Goal: Information Seeking & Learning: Learn about a topic

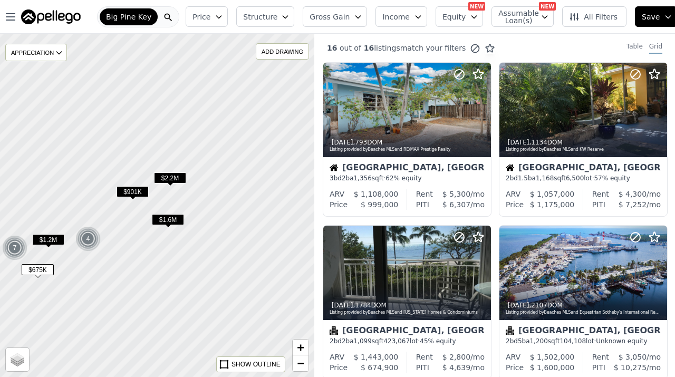
click at [444, 15] on span "Equity" at bounding box center [453, 17] width 23 height 11
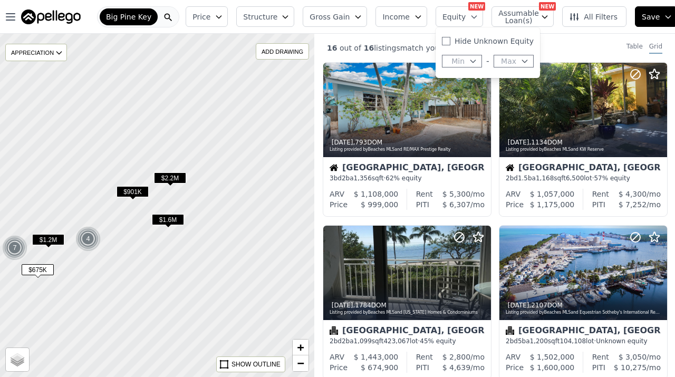
click at [406, 9] on button "Income" at bounding box center [401, 16] width 52 height 21
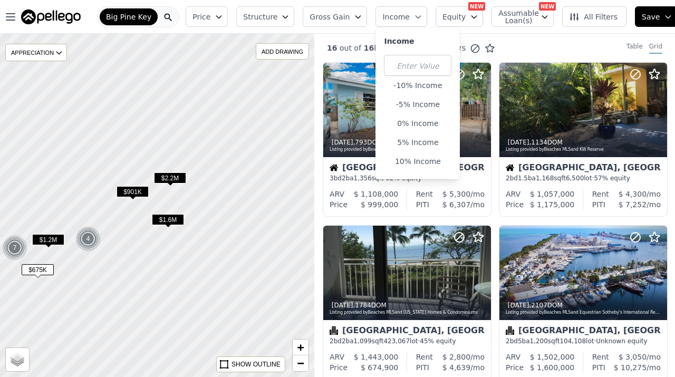
click at [272, 16] on span "Structure" at bounding box center [260, 17] width 34 height 11
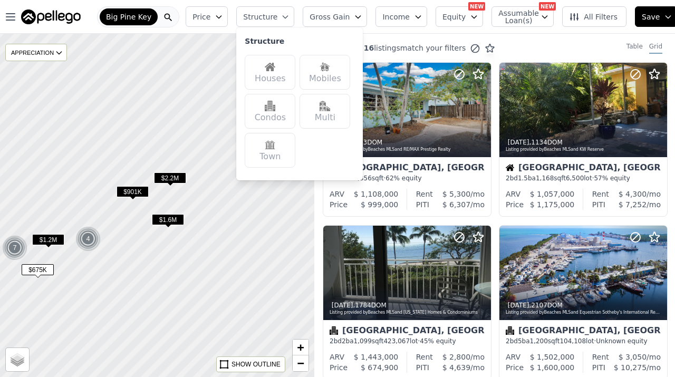
click at [397, 16] on span "Income" at bounding box center [395, 17] width 27 height 11
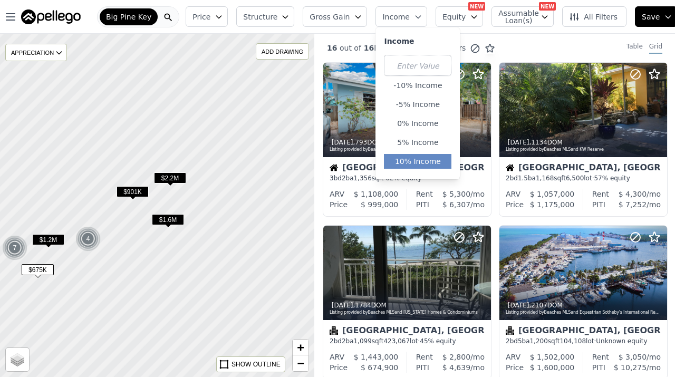
click at [406, 158] on button "10% Income" at bounding box center [417, 161] width 67 height 15
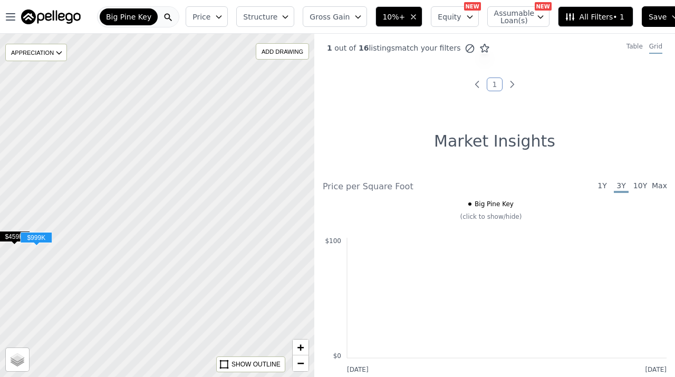
click at [12, 235] on span "$459K" at bounding box center [14, 236] width 32 height 11
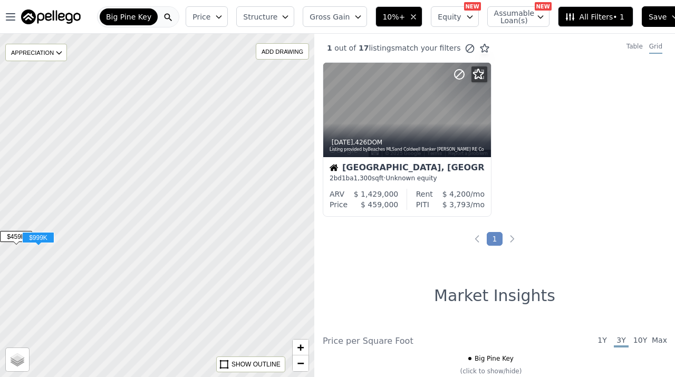
click at [44, 237] on span "$999K" at bounding box center [38, 237] width 32 height 11
click at [34, 237] on span "$999K" at bounding box center [38, 237] width 32 height 11
click at [56, 255] on div at bounding box center [156, 205] width 377 height 412
click at [46, 236] on span "$999K" at bounding box center [38, 237] width 32 height 11
click at [409, 16] on icon "button" at bounding box center [413, 17] width 8 height 8
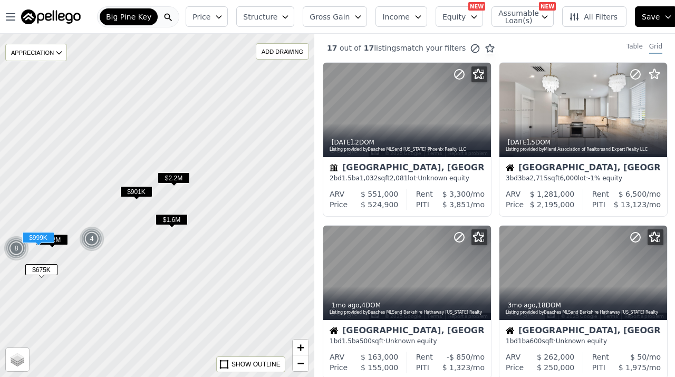
click at [206, 18] on span "Price" at bounding box center [201, 17] width 18 height 11
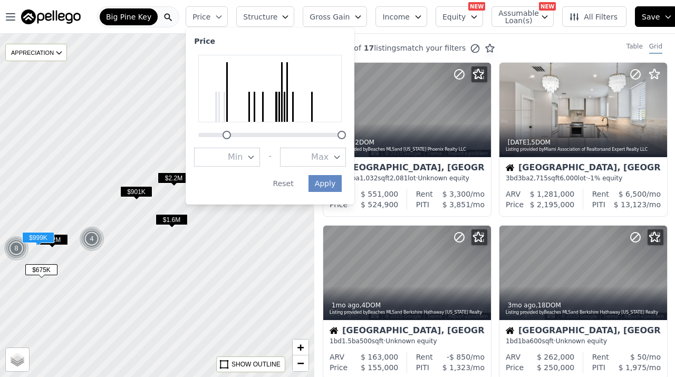
drag, startPoint x: 197, startPoint y: 136, endPoint x: 226, endPoint y: 136, distance: 29.0
click at [226, 136] on div at bounding box center [226, 135] width 8 height 8
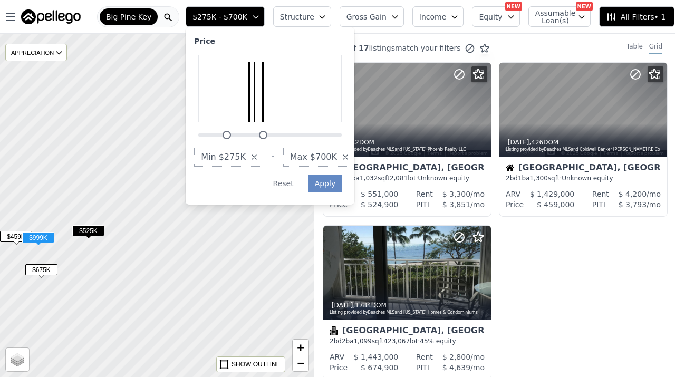
drag, startPoint x: 339, startPoint y: 135, endPoint x: 260, endPoint y: 135, distance: 79.1
click at [260, 135] on div at bounding box center [263, 135] width 8 height 8
click at [329, 183] on button "Apply" at bounding box center [325, 183] width 34 height 17
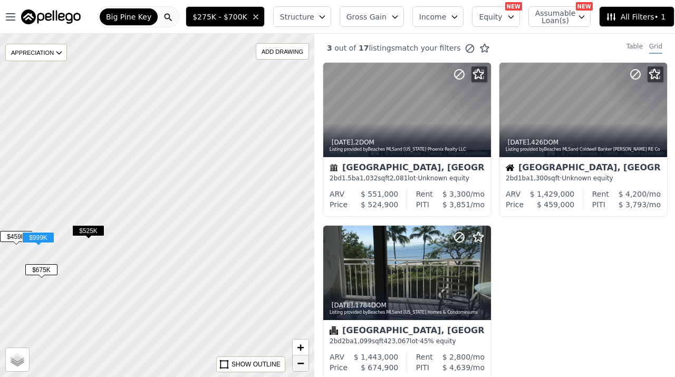
click at [300, 362] on span "−" at bounding box center [300, 362] width 7 height 13
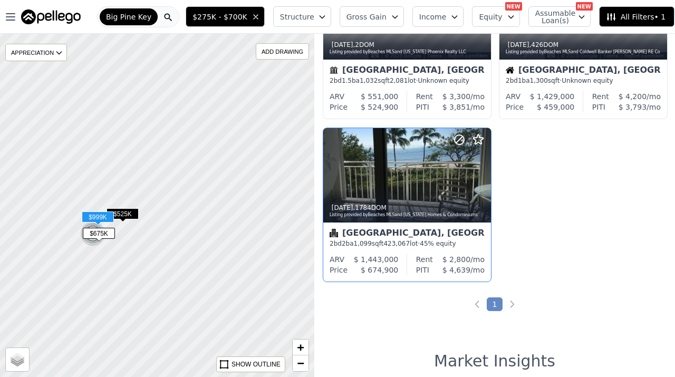
scroll to position [96, 0]
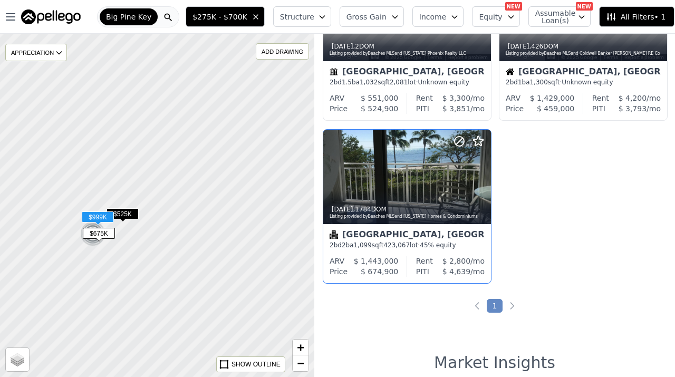
click at [392, 199] on div "5y ago , 1784 DOM Listing provided by Beaches MLS and Florida Homes & Condomini…" at bounding box center [407, 211] width 168 height 25
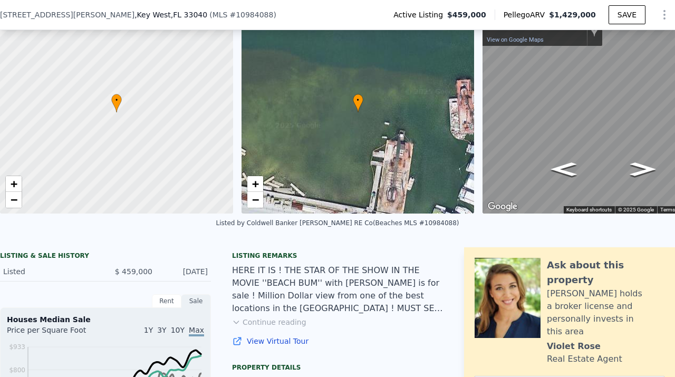
scroll to position [45, 0]
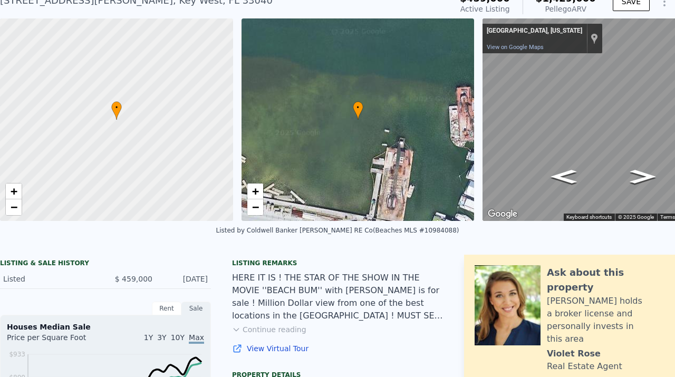
click at [280, 240] on div "Listed by Coldwell Banker [PERSON_NAME] RE Co (Beaches MLS #10984088)" at bounding box center [337, 233] width 675 height 25
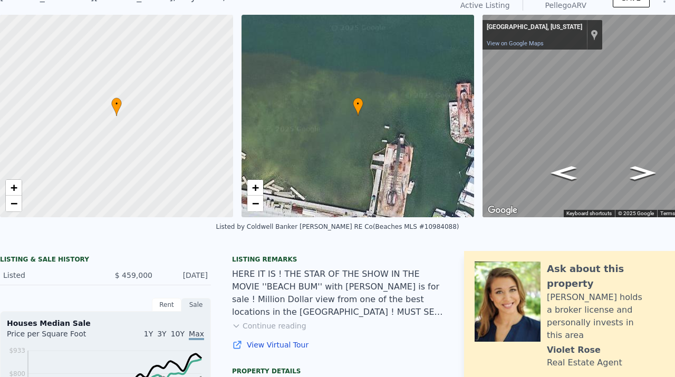
click at [148, 159] on div at bounding box center [116, 116] width 279 height 243
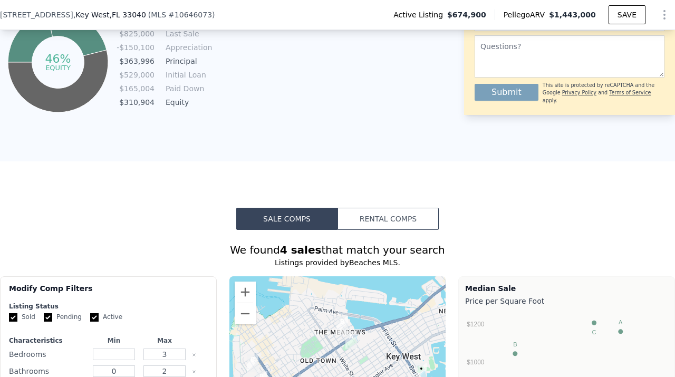
scroll to position [627, 0]
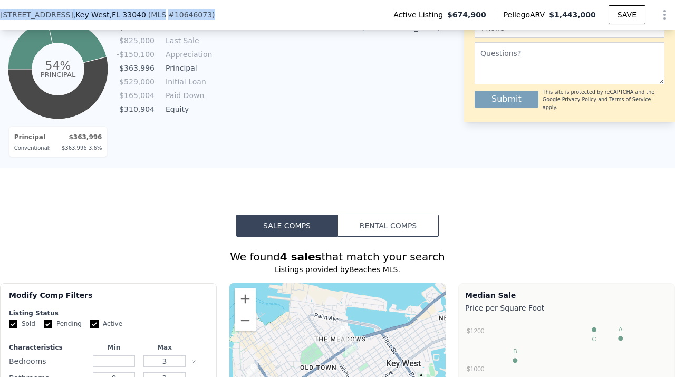
drag, startPoint x: 1, startPoint y: 15, endPoint x: 257, endPoint y: 16, distance: 255.6
click at [223, 16] on div "1901 S Roosevelt Blvd Apt 302s , Key West , FL 33040 ( MLS # 10646073 )" at bounding box center [111, 14] width 223 height 11
copy div "1901 S Roosevelt Blvd Apt 302s , Key West , FL 33040 ( MLS # 10646073 )"
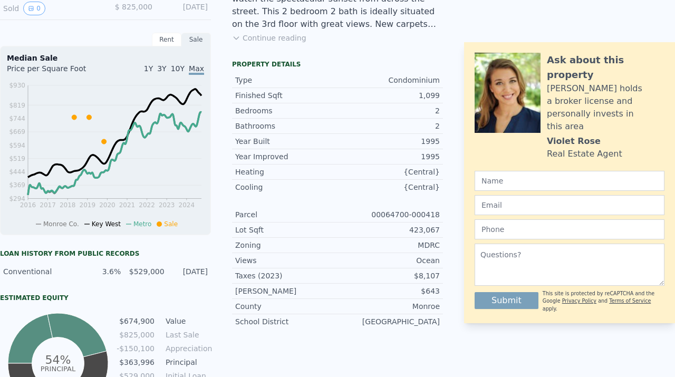
scroll to position [0, 0]
